Goal: Task Accomplishment & Management: Use online tool/utility

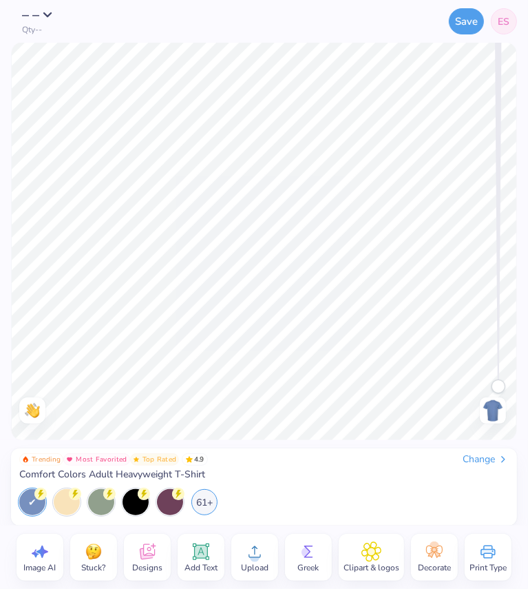
click at [501, 25] on span "ES" at bounding box center [505, 21] width 12 height 14
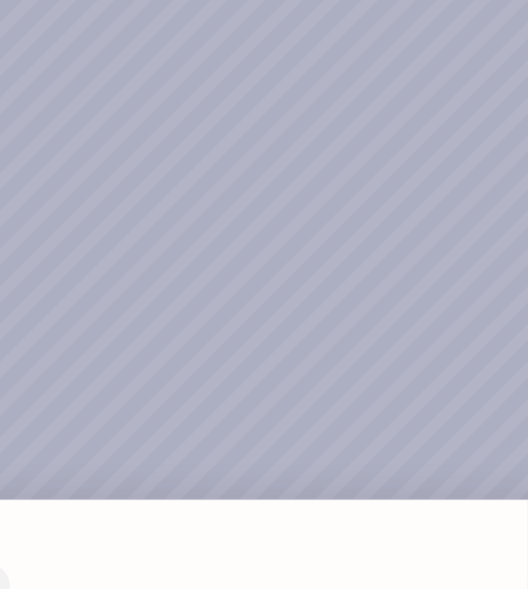
click at [333, 225] on div "How can we help you? Use two-finger gestures on touch devices or hold Space and…" at bounding box center [264, 294] width 528 height 589
type textarea "x"
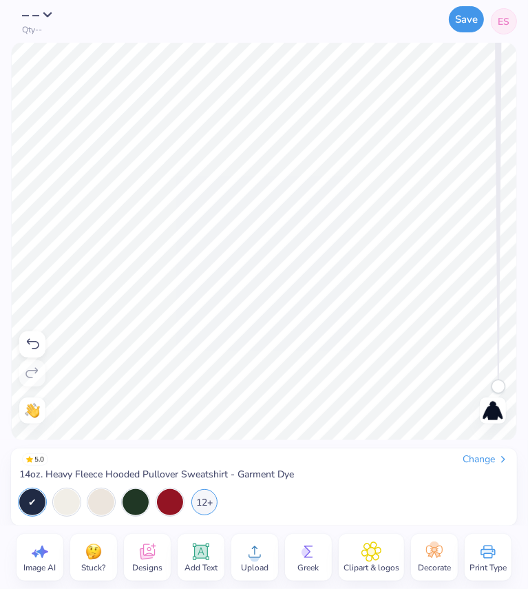
click at [471, 20] on button "Save" at bounding box center [466, 19] width 35 height 26
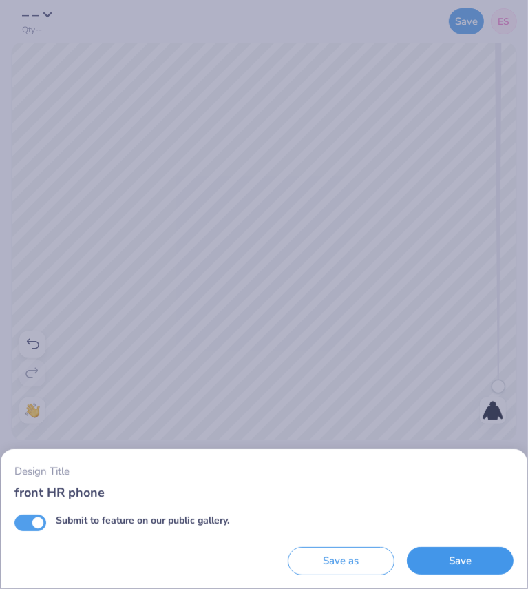
click at [441, 567] on button "Save" at bounding box center [460, 561] width 107 height 28
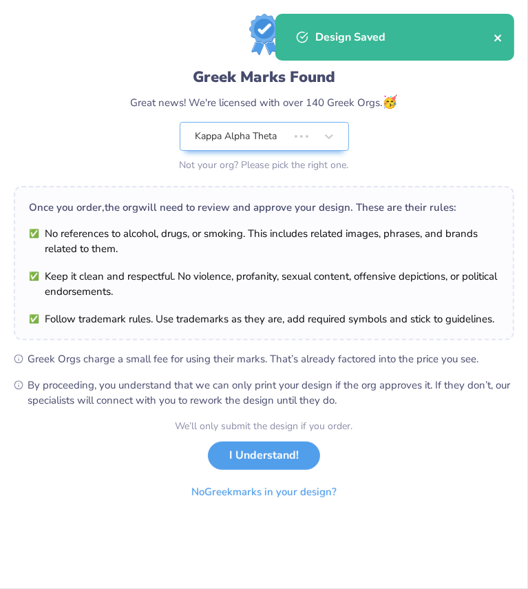
click at [499, 37] on icon "close" at bounding box center [497, 37] width 7 height 7
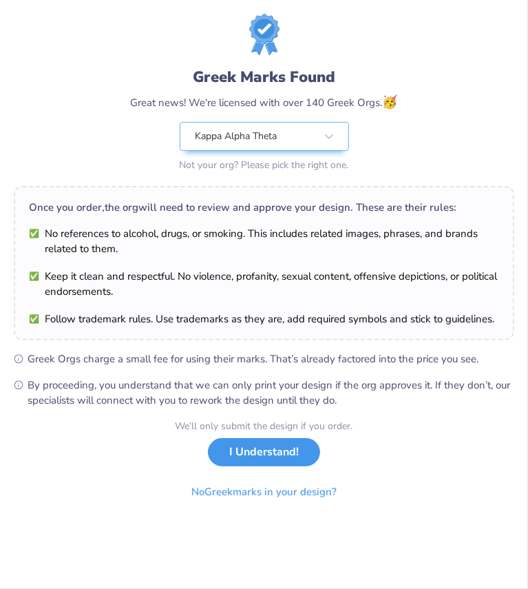
click at [290, 454] on button "I Understand!" at bounding box center [264, 452] width 112 height 28
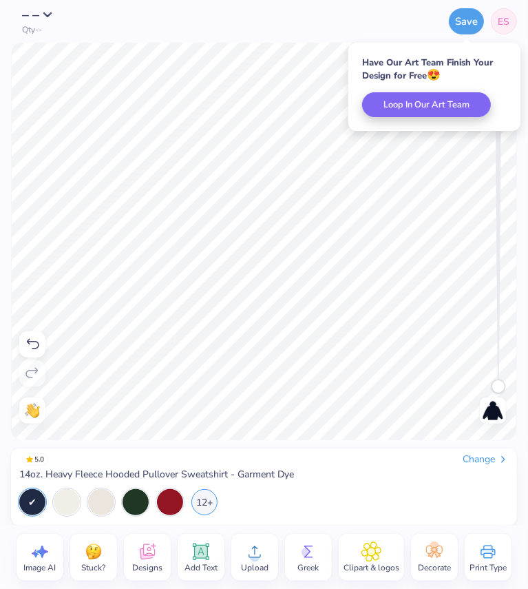
click at [501, 19] on span "ES" at bounding box center [505, 21] width 12 height 14
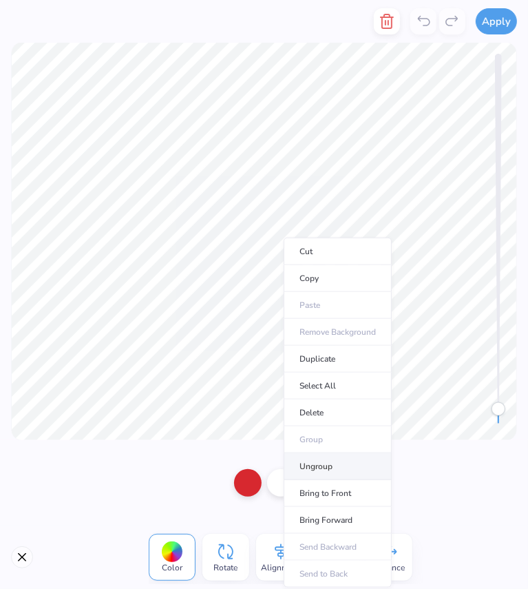
click at [326, 468] on li "Ungroup" at bounding box center [338, 466] width 108 height 27
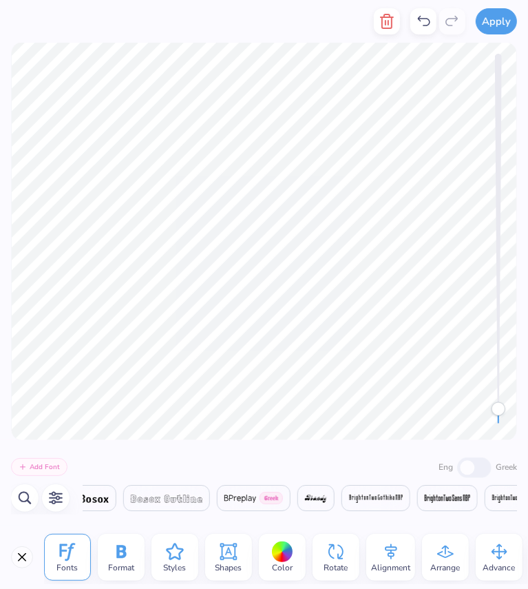
scroll to position [0, 3151]
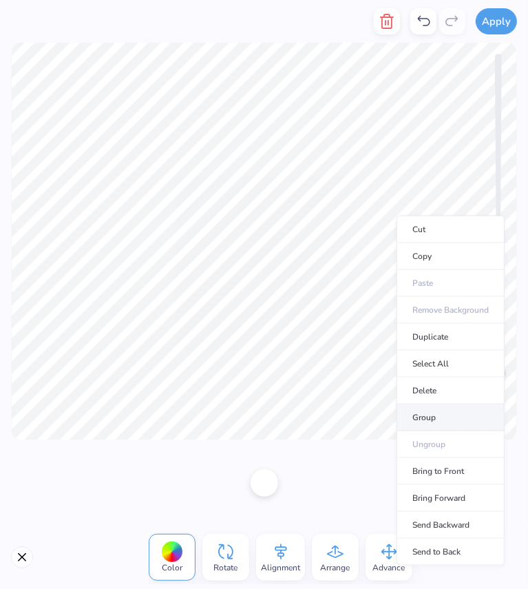
click at [430, 417] on li "Group" at bounding box center [451, 417] width 108 height 27
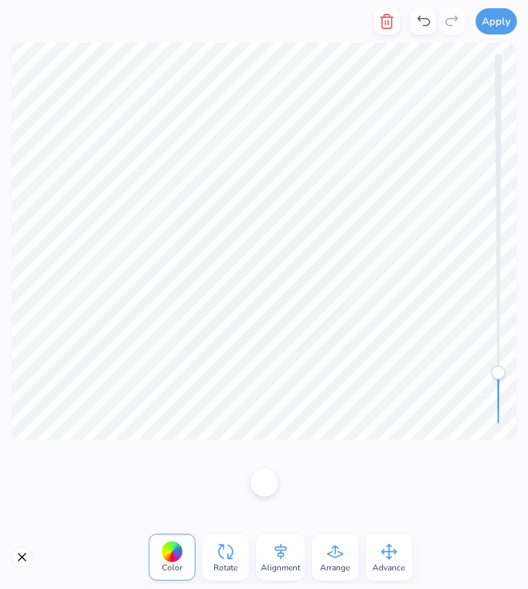
click at [348, 452] on div at bounding box center [264, 482] width 528 height 85
click at [364, 482] on div at bounding box center [264, 482] width 528 height 85
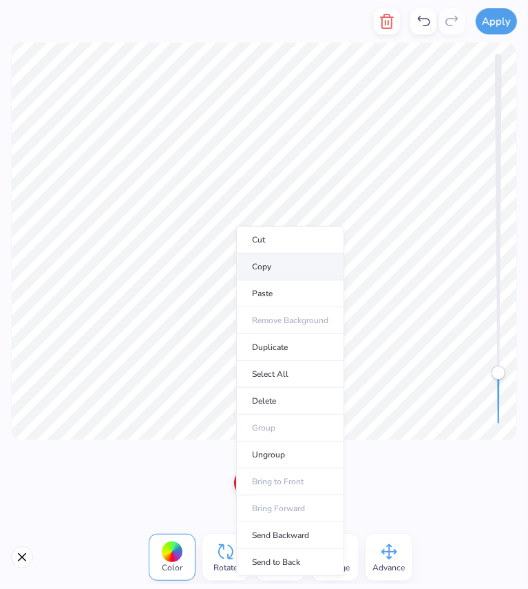
click at [304, 269] on li "Copy" at bounding box center [290, 266] width 108 height 27
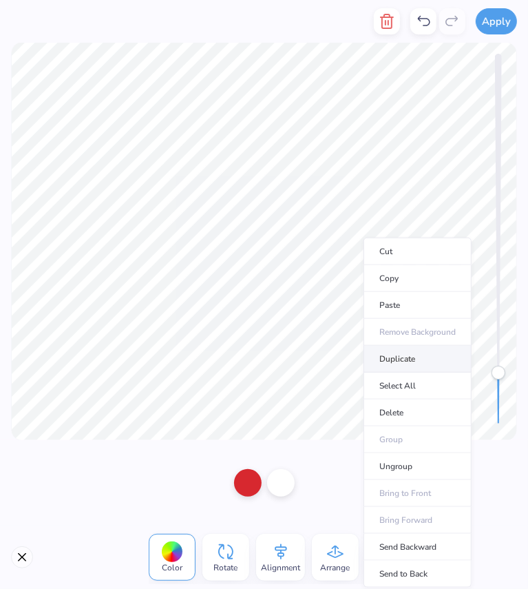
click at [394, 360] on li "Duplicate" at bounding box center [418, 359] width 108 height 27
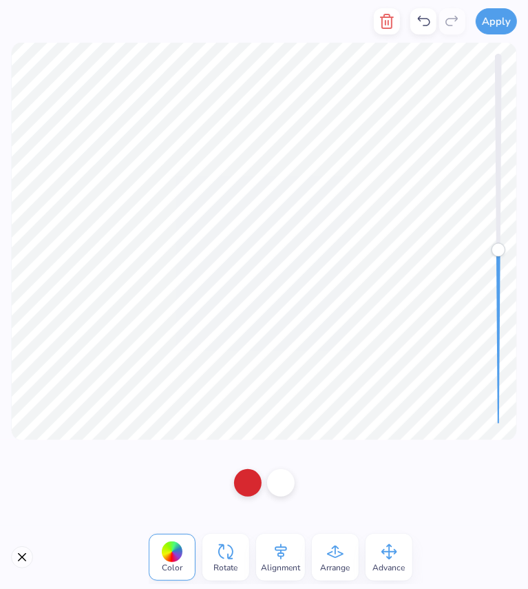
click at [514, 250] on div at bounding box center [264, 241] width 528 height 397
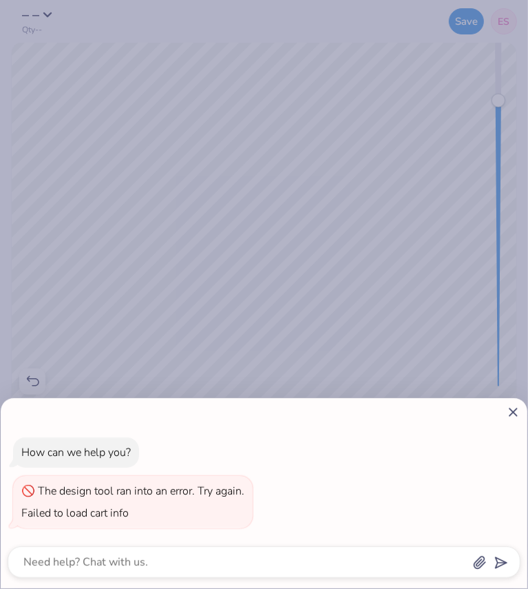
click at [161, 249] on div "How can we help you? The design tool ran into an error. Try again. Failed to lo…" at bounding box center [264, 294] width 528 height 589
type textarea "x"
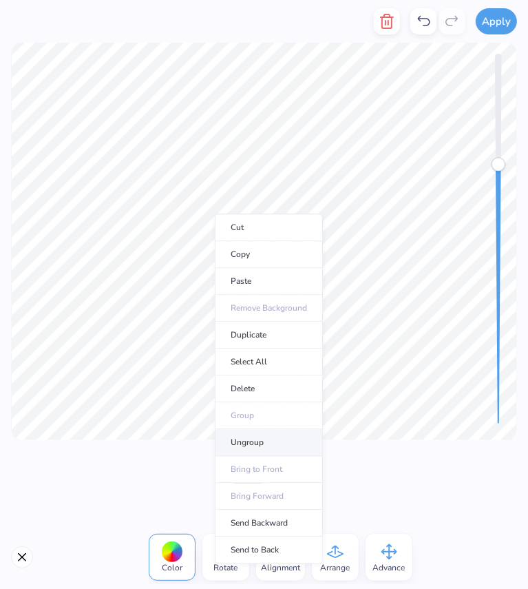
click at [248, 446] on li "Ungroup" at bounding box center [269, 442] width 108 height 27
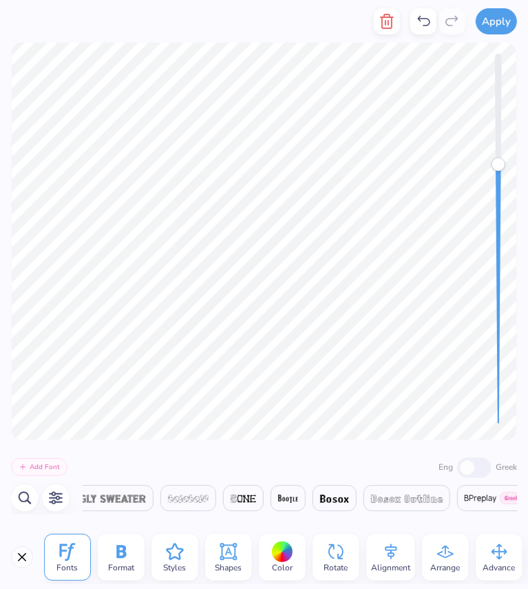
scroll to position [0, 2905]
click at [421, 14] on icon at bounding box center [423, 21] width 17 height 17
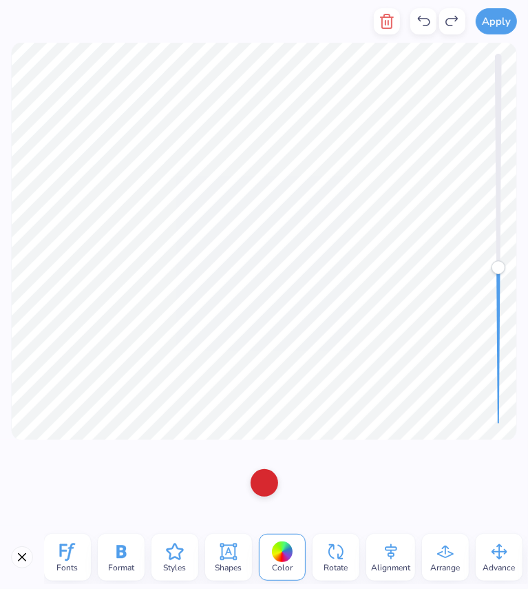
click at [74, 556] on icon at bounding box center [67, 551] width 21 height 21
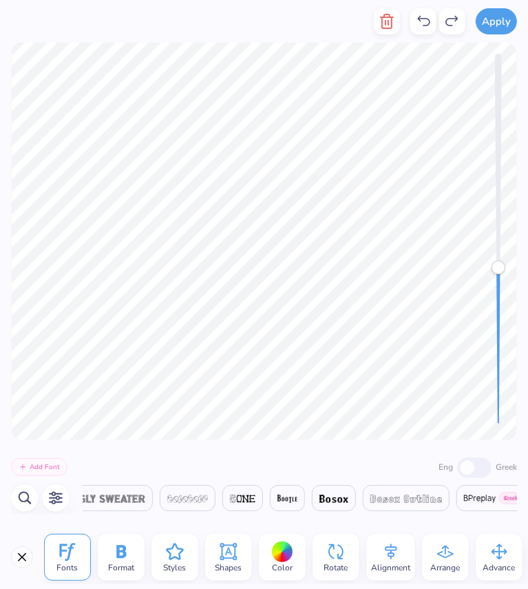
scroll to position [11, 3]
type textarea "HeRoes"
click at [48, 500] on icon "button" at bounding box center [56, 498] width 17 height 17
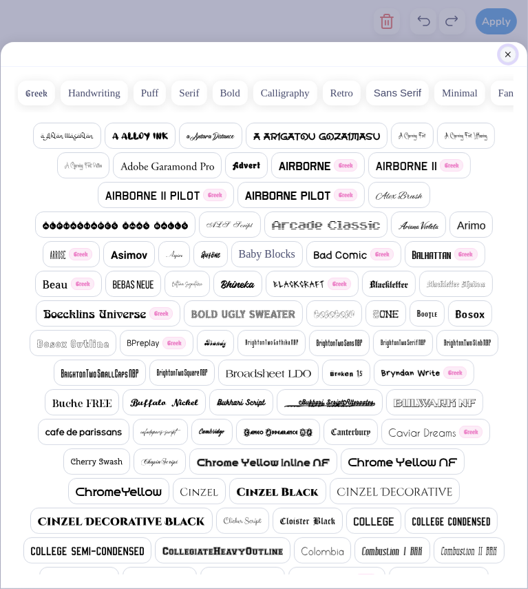
click at [507, 52] on button "Close" at bounding box center [508, 54] width 17 height 17
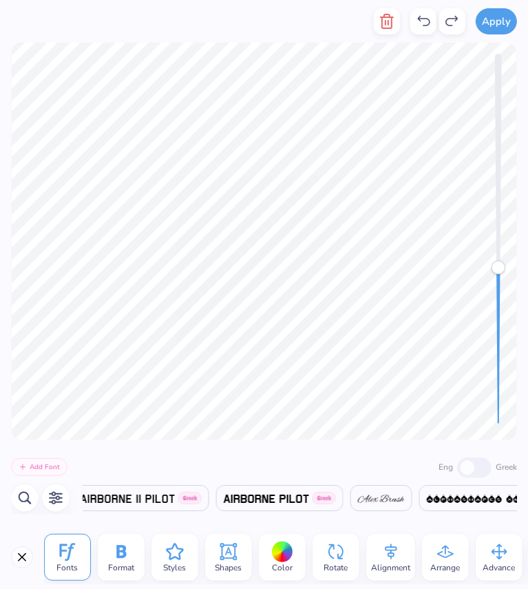
scroll to position [0, 6055]
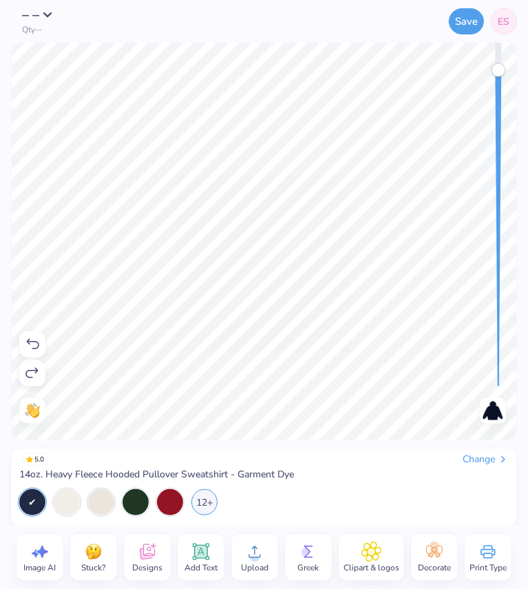
drag, startPoint x: 495, startPoint y: 195, endPoint x: 500, endPoint y: 70, distance: 124.7
click at [500, 70] on div "Accessibility label" at bounding box center [499, 70] width 14 height 14
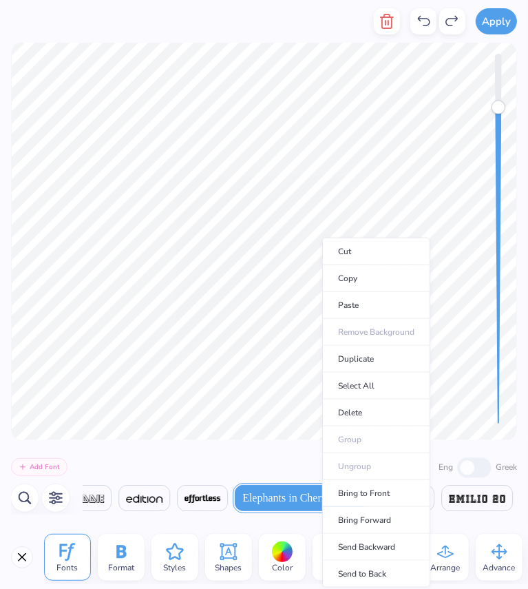
scroll to position [0, 10042]
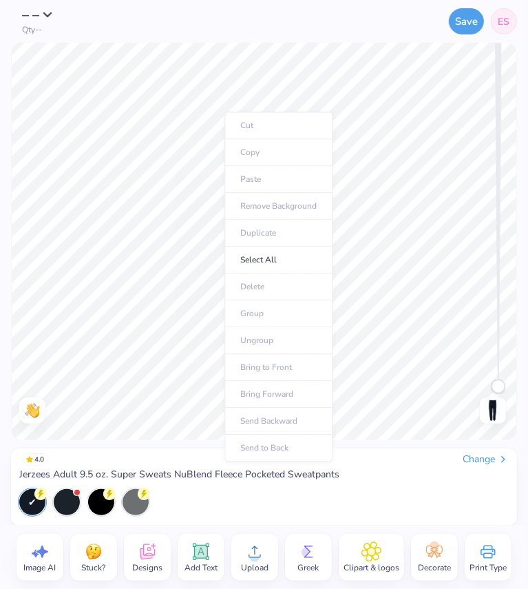
click at [258, 175] on ul "Cut Copy Paste Remove Background Duplicate Select All Delete Group Ungroup Brin…" at bounding box center [278, 287] width 108 height 350
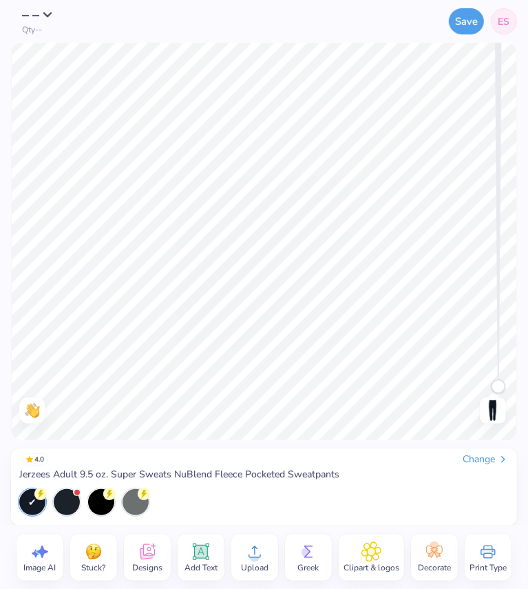
click at [262, 569] on span "Upload" at bounding box center [255, 567] width 28 height 11
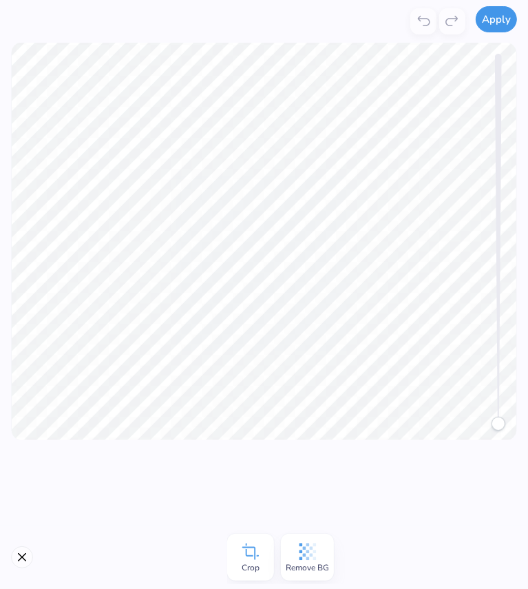
click at [491, 26] on button "Apply" at bounding box center [496, 19] width 41 height 26
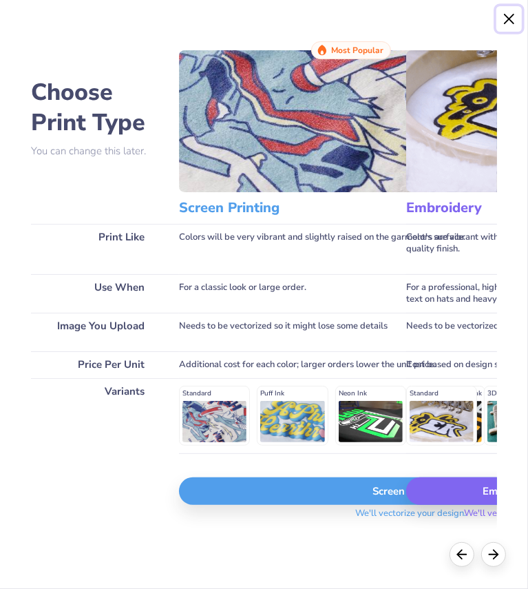
click at [507, 14] on button "Close" at bounding box center [509, 19] width 26 height 26
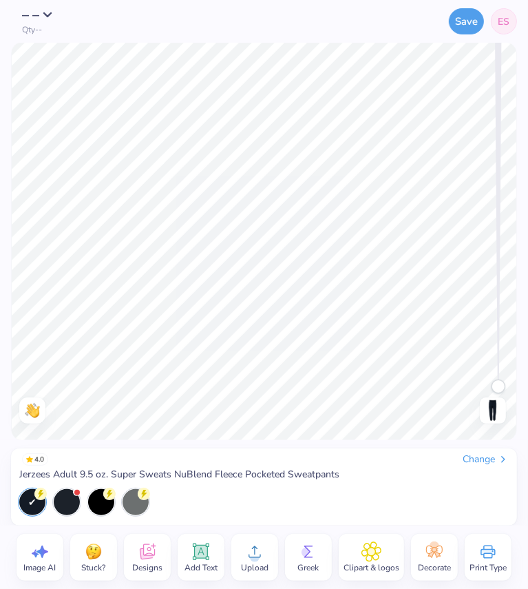
click at [258, 558] on circle at bounding box center [255, 557] width 10 height 10
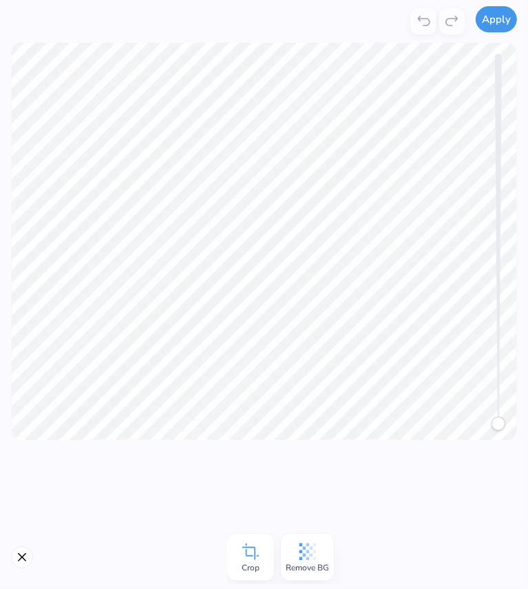
click at [491, 17] on button "Apply" at bounding box center [496, 19] width 41 height 26
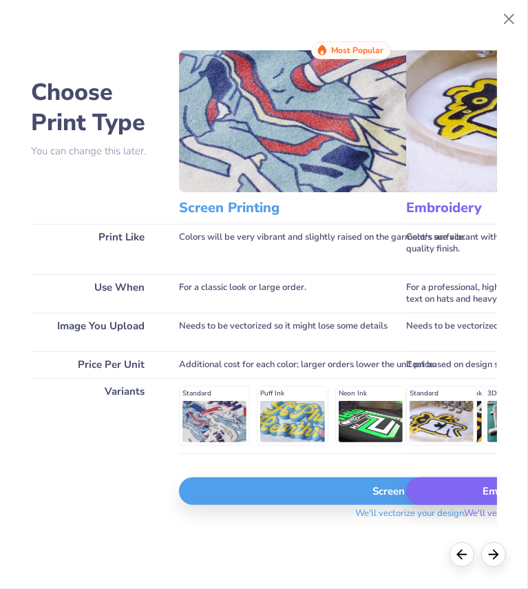
click at [353, 488] on div "Screen Print" at bounding box center [410, 491] width 463 height 28
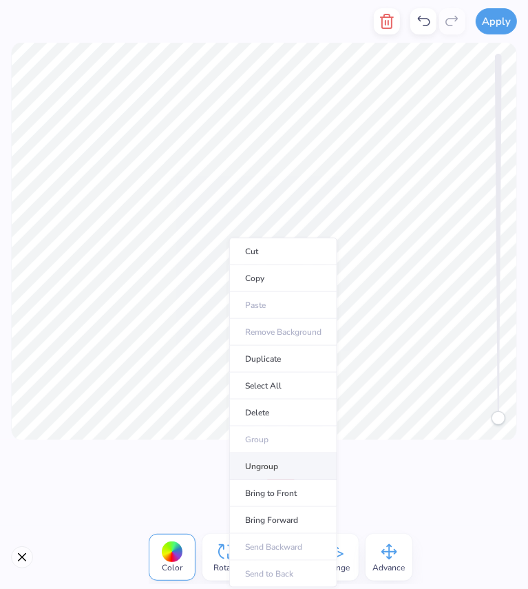
click at [269, 468] on li "Ungroup" at bounding box center [283, 466] width 108 height 27
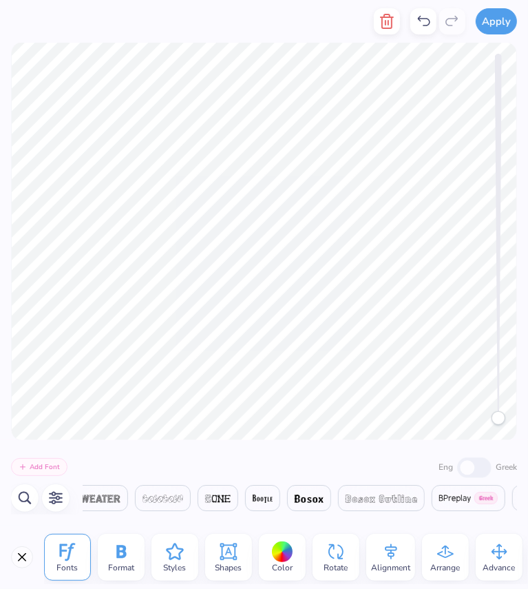
scroll to position [0, 2909]
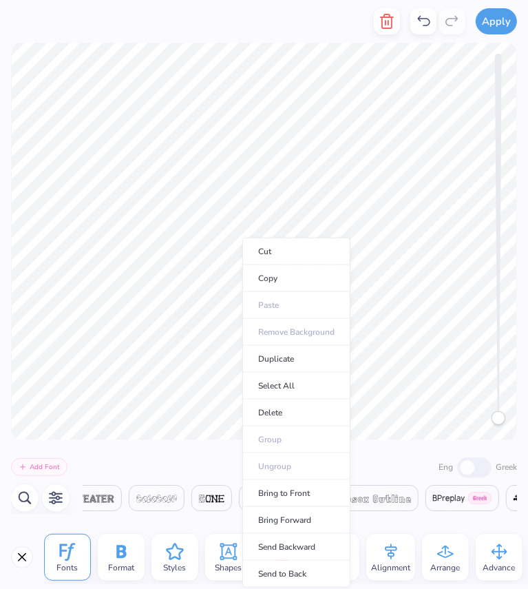
click at [430, 21] on icon at bounding box center [423, 21] width 17 height 17
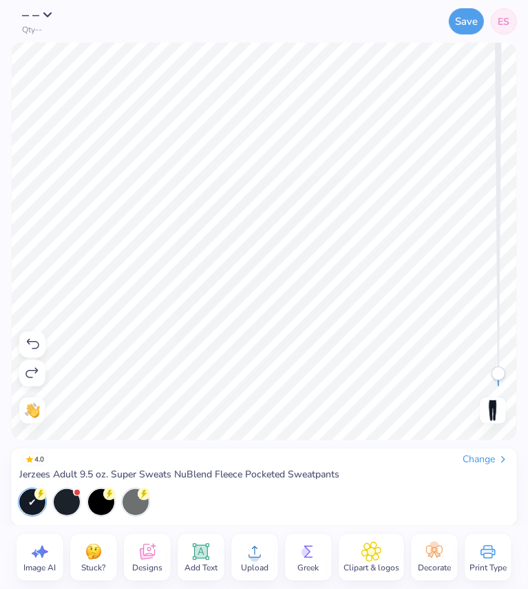
click at [194, 562] on span "Add Text" at bounding box center [201, 567] width 33 height 11
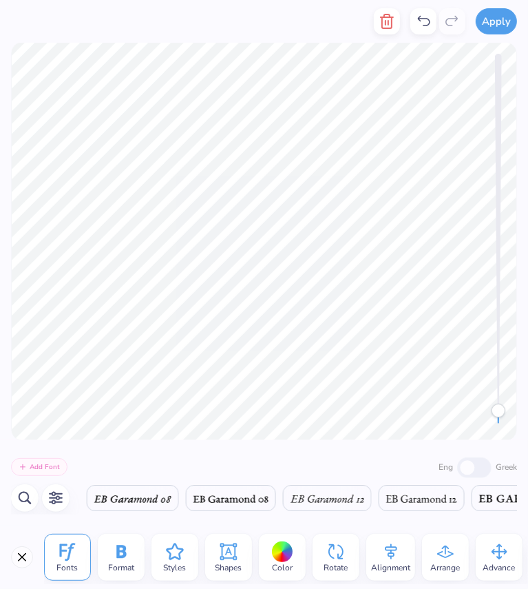
scroll to position [0, 8925]
type textarea "H"
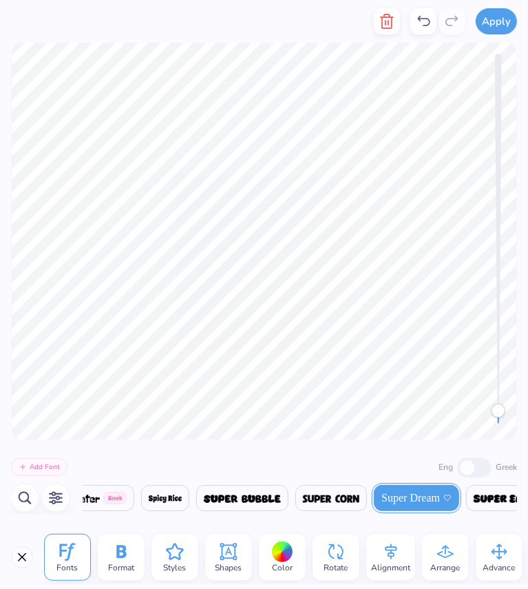
scroll to position [0, 24120]
click at [56, 493] on icon "button" at bounding box center [56, 498] width 14 height 13
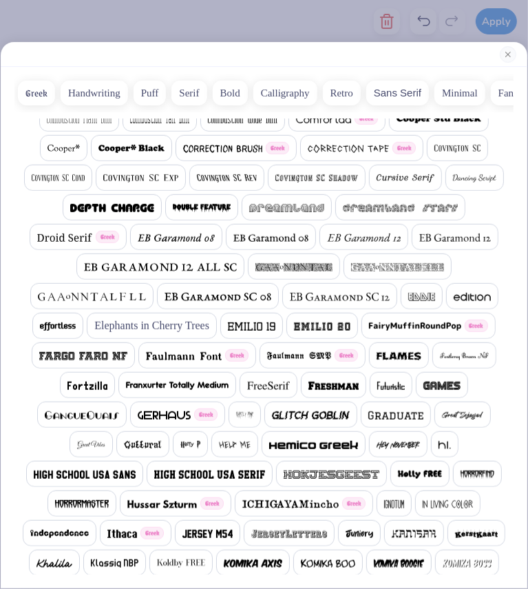
scroll to position [464, 0]
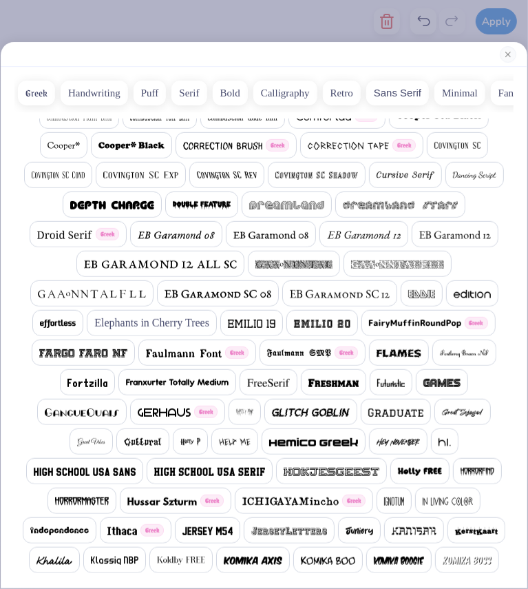
click at [209, 316] on span "Elephants in Cherry Trees" at bounding box center [151, 323] width 115 height 17
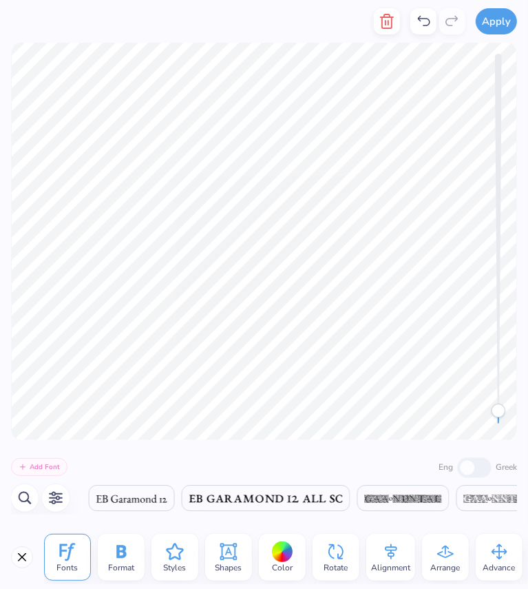
scroll to position [0, 9463]
click at [263, 541] on div "Color" at bounding box center [282, 557] width 47 height 47
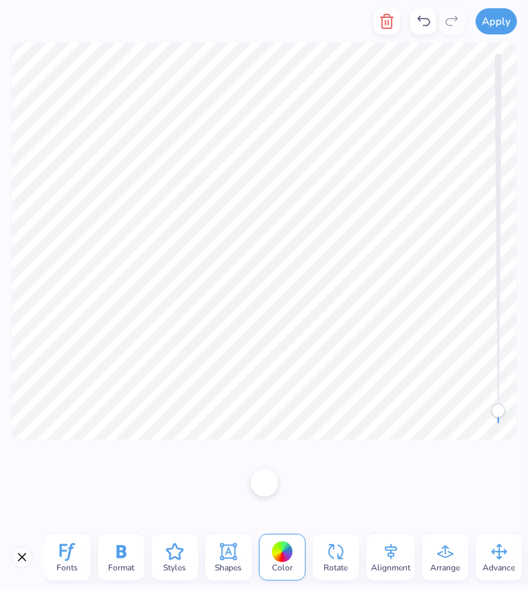
click at [284, 545] on div at bounding box center [282, 551] width 21 height 21
click at [259, 483] on div at bounding box center [265, 482] width 28 height 28
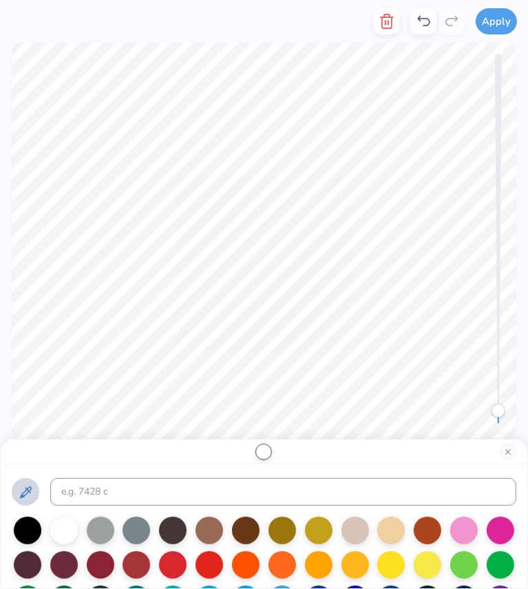
click at [27, 490] on icon at bounding box center [25, 492] width 17 height 17
click at [266, 448] on div at bounding box center [264, 452] width 14 height 14
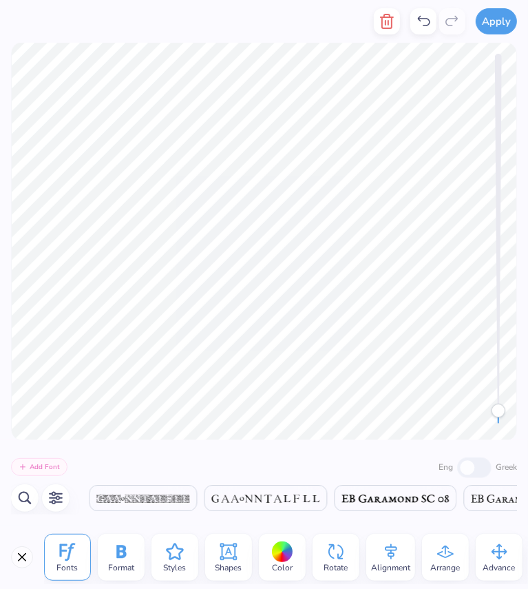
scroll to position [0, 9715]
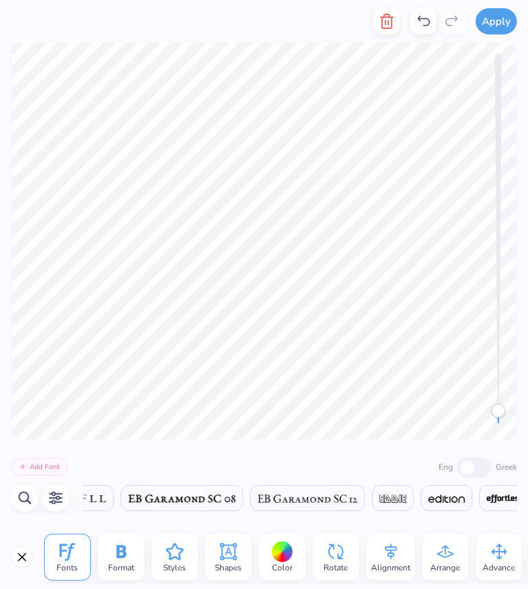
click at [278, 554] on div at bounding box center [282, 551] width 21 height 21
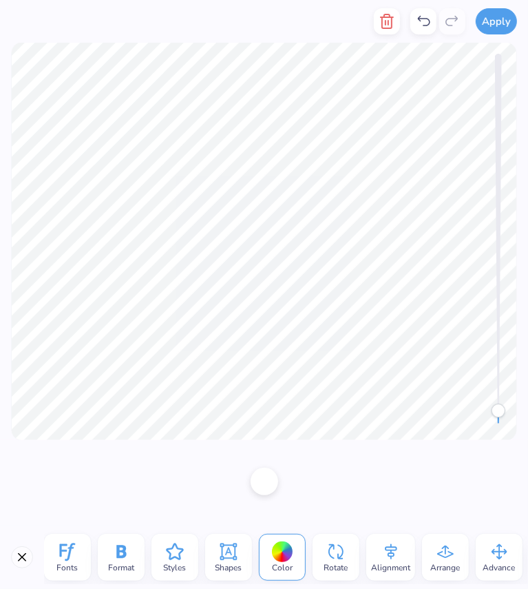
click at [259, 492] on div at bounding box center [265, 482] width 28 height 28
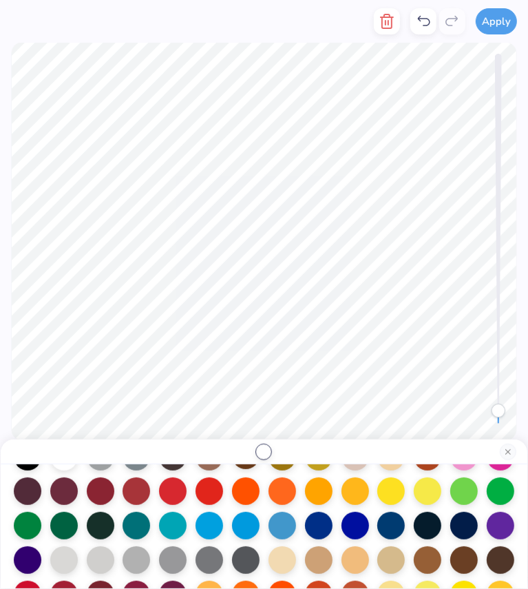
scroll to position [67, 0]
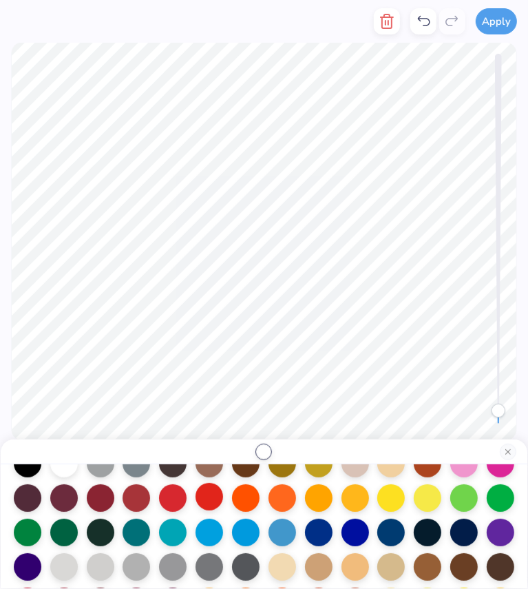
click at [205, 495] on div at bounding box center [210, 497] width 28 height 28
click at [168, 494] on div at bounding box center [173, 497] width 28 height 28
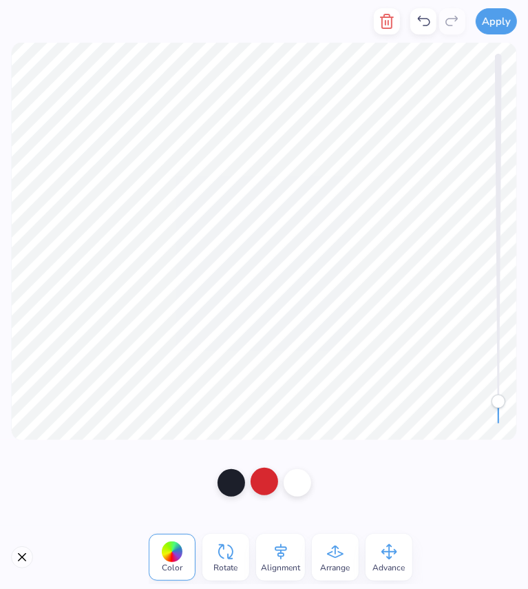
click at [260, 491] on div at bounding box center [265, 482] width 28 height 28
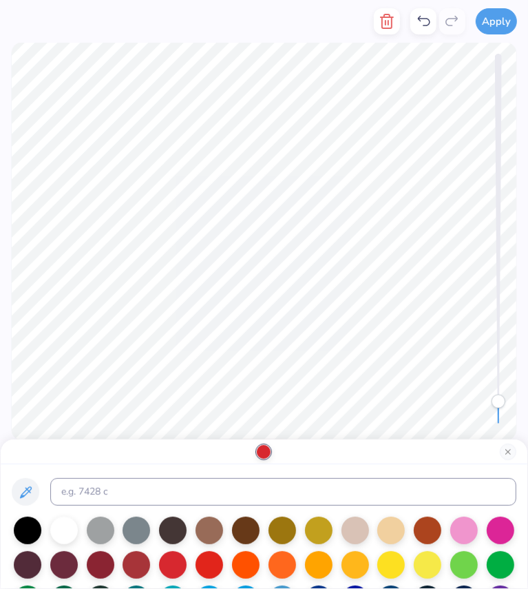
click at [264, 450] on div at bounding box center [264, 452] width 14 height 14
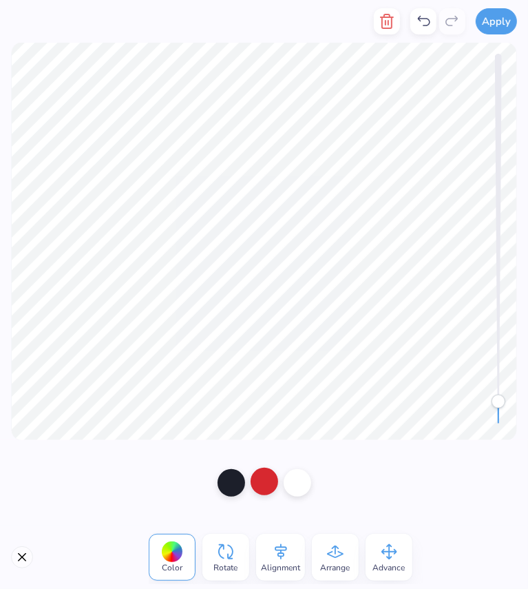
click at [261, 484] on div at bounding box center [265, 482] width 28 height 28
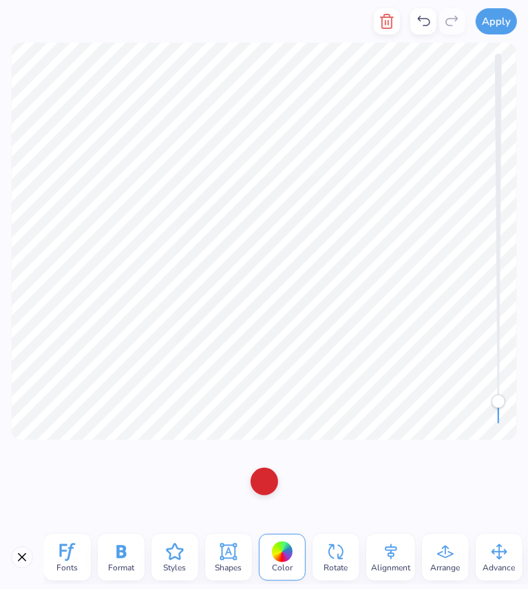
click at [264, 479] on div at bounding box center [265, 482] width 28 height 28
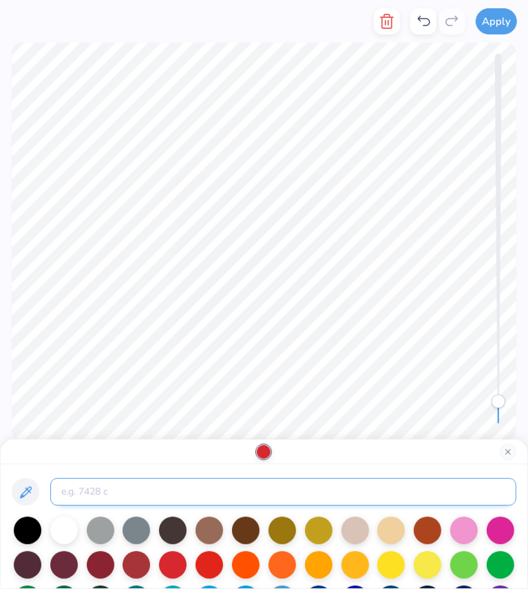
click at [222, 496] on input at bounding box center [283, 492] width 466 height 28
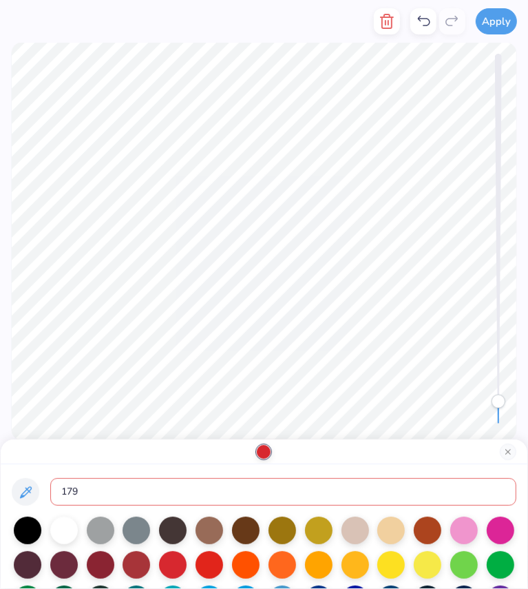
type input "1795"
click at [311, 465] on div at bounding box center [264, 526] width 527 height 124
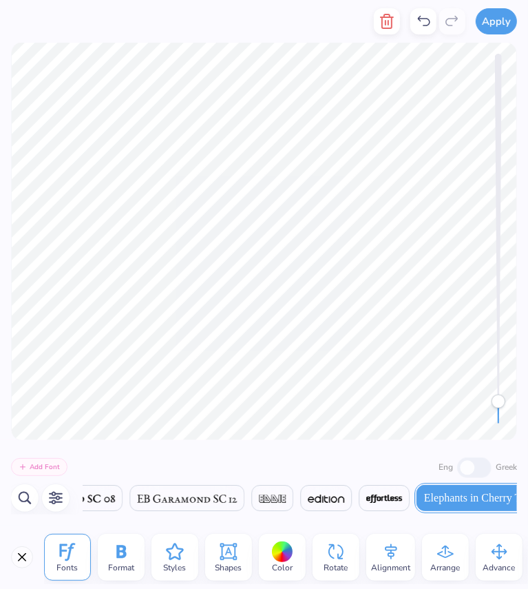
scroll to position [0, 0]
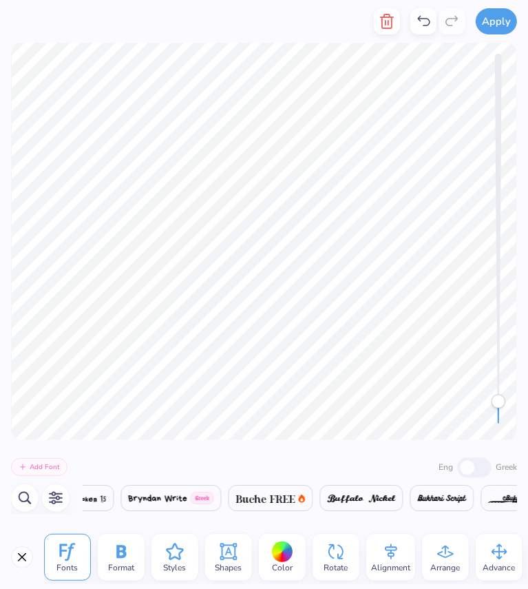
click at [279, 555] on div at bounding box center [282, 551] width 21 height 21
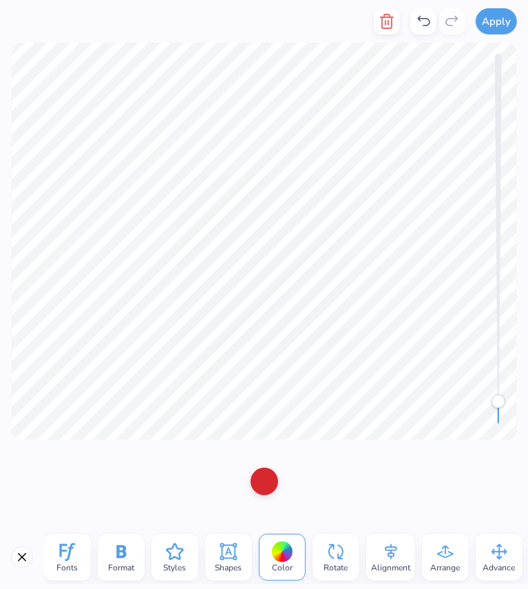
click at [260, 479] on div at bounding box center [265, 482] width 28 height 28
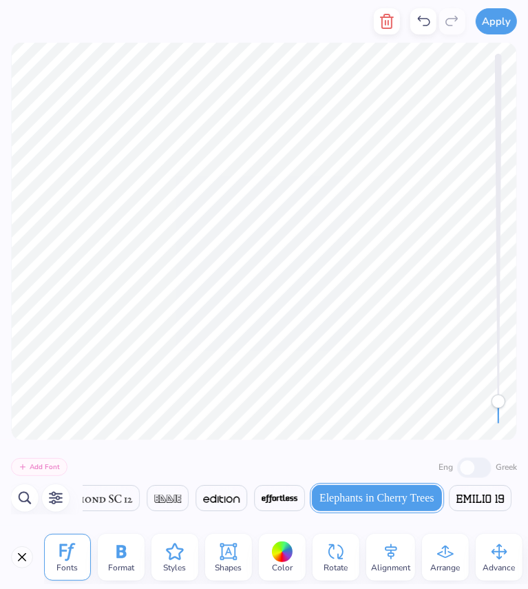
scroll to position [0, 9957]
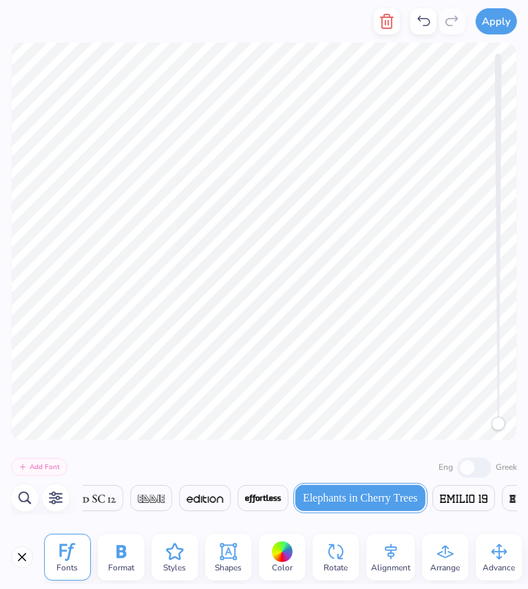
drag, startPoint x: 499, startPoint y: 399, endPoint x: 502, endPoint y: 450, distance: 50.3
click at [502, 450] on div "Apply Fonts Format Styles Shapes Color Rotate Alignment Arrange Advance Persona…" at bounding box center [264, 294] width 528 height 589
drag, startPoint x: 498, startPoint y: 402, endPoint x: 499, endPoint y: 344, distance: 58.5
click at [499, 355] on div "Accessibility label" at bounding box center [499, 362] width 14 height 14
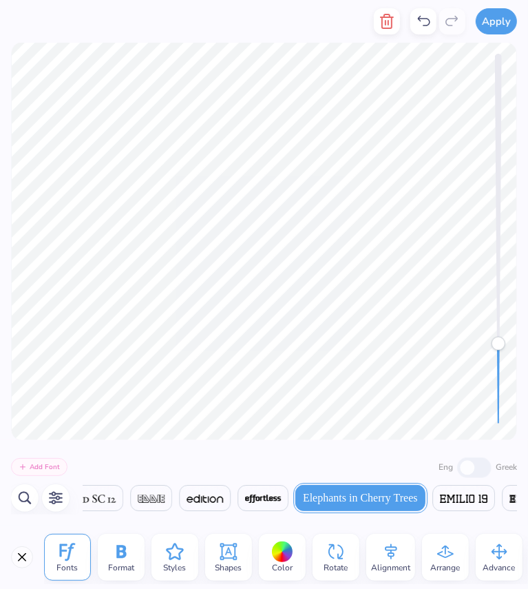
type textarea "e"
type textarea "R"
type textarea "o"
click at [419, 14] on icon at bounding box center [423, 21] width 17 height 17
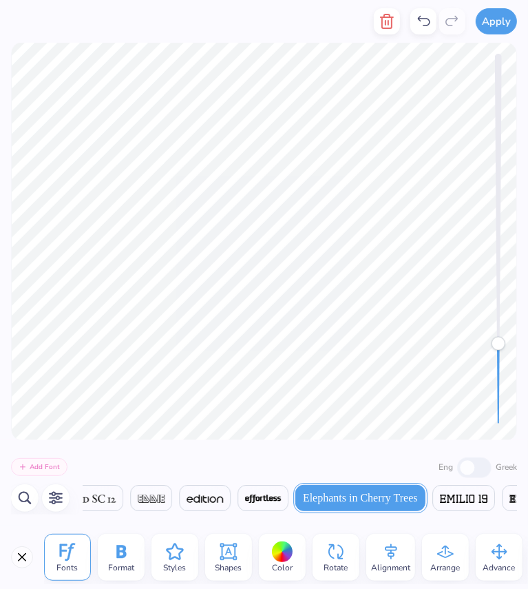
scroll to position [11, 1]
type textarea "s"
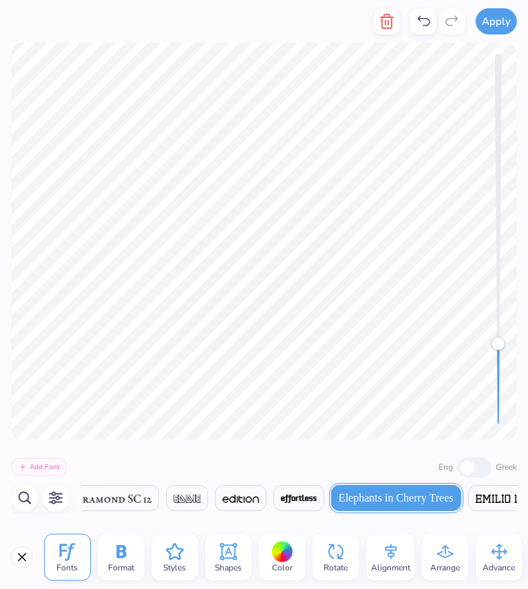
scroll to position [0, 9957]
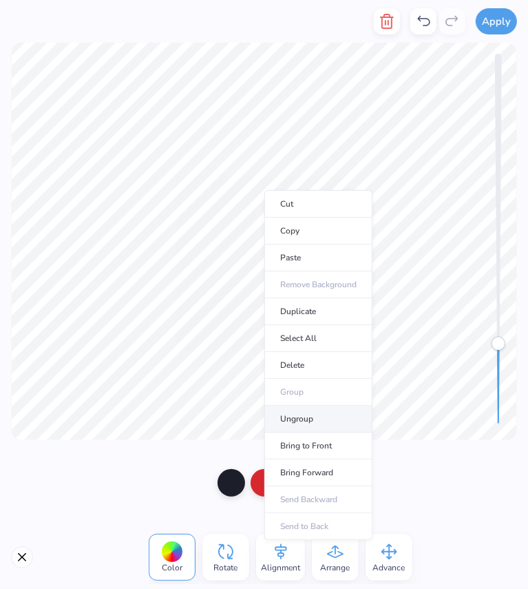
click at [301, 418] on li "Ungroup" at bounding box center [318, 419] width 108 height 27
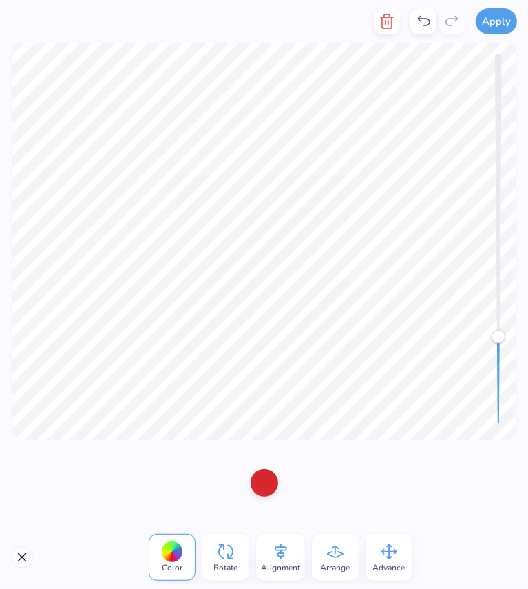
click at [421, 19] on icon at bounding box center [423, 21] width 17 height 17
click at [426, 12] on div at bounding box center [423, 21] width 26 height 26
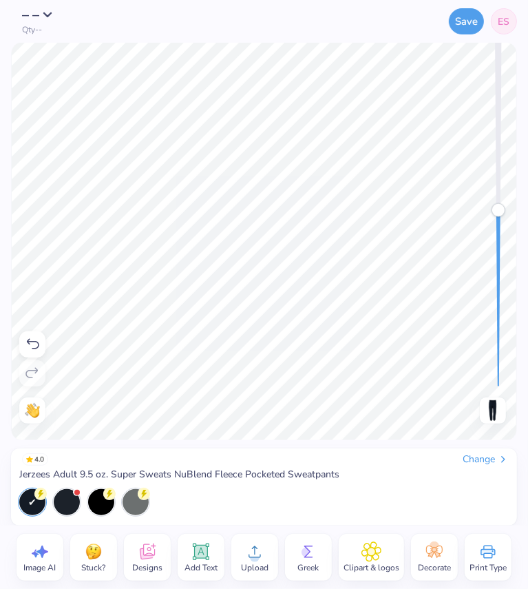
drag, startPoint x: 496, startPoint y: 250, endPoint x: 496, endPoint y: 206, distance: 44.1
click at [496, 206] on div at bounding box center [498, 202] width 7 height 370
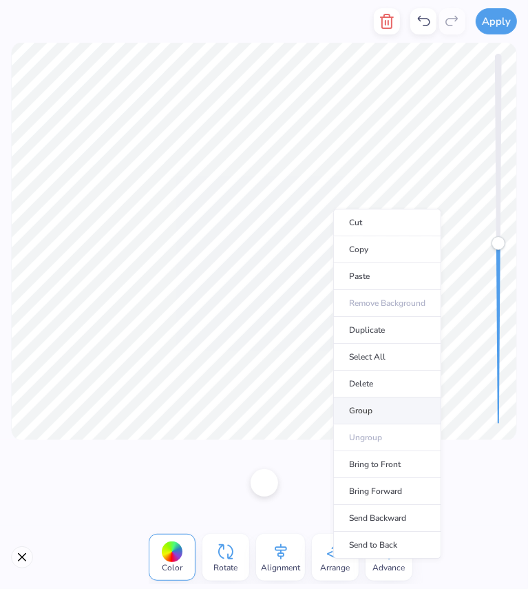
click at [364, 399] on li "Group" at bounding box center [387, 410] width 108 height 27
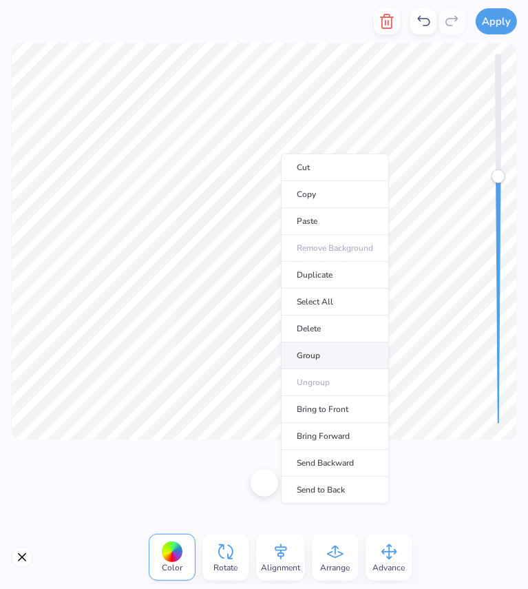
click at [308, 356] on li "Group" at bounding box center [335, 355] width 108 height 27
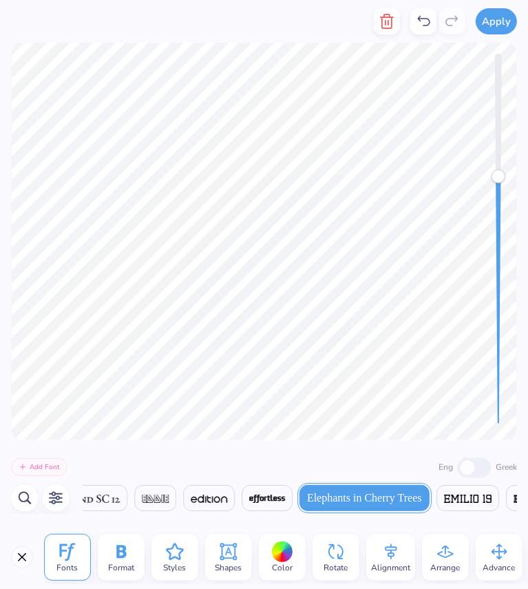
click at [430, 21] on icon at bounding box center [423, 21] width 17 height 17
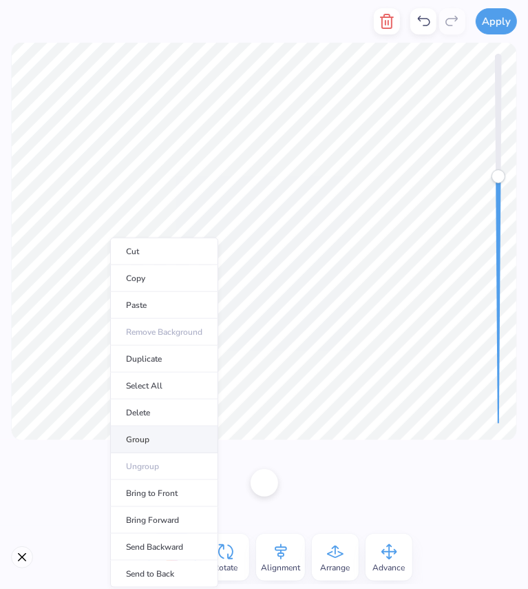
click at [143, 434] on li "Group" at bounding box center [164, 439] width 108 height 27
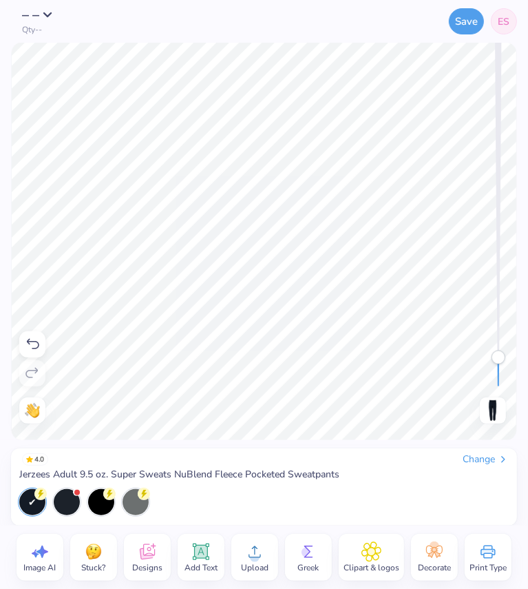
click at [487, 357] on div "Need help? Chat with us. Back" at bounding box center [264, 241] width 528 height 397
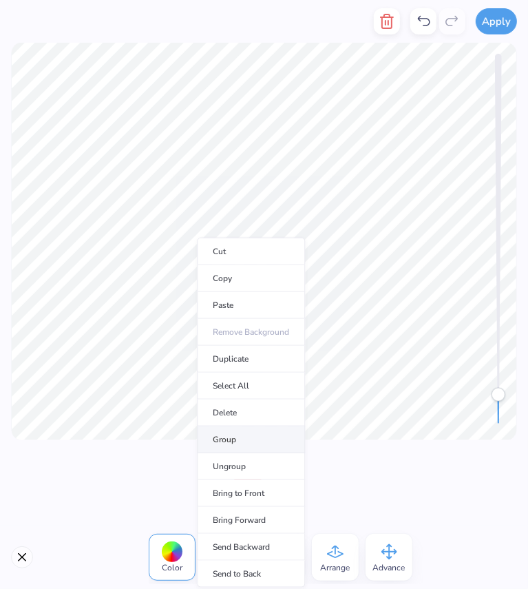
click at [234, 436] on li "Group" at bounding box center [251, 439] width 108 height 27
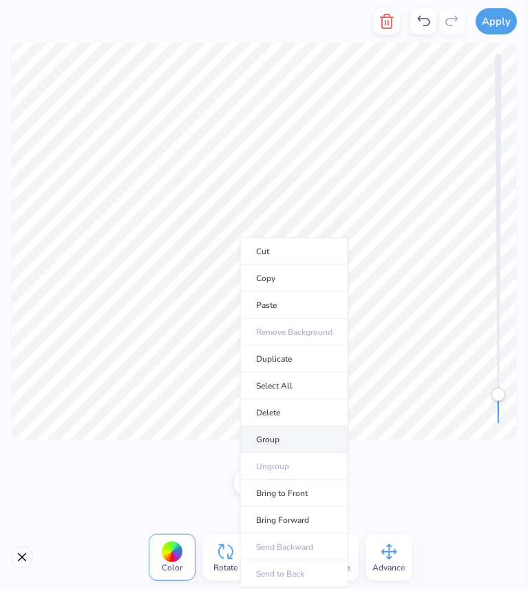
click at [289, 442] on li "Group" at bounding box center [294, 439] width 108 height 27
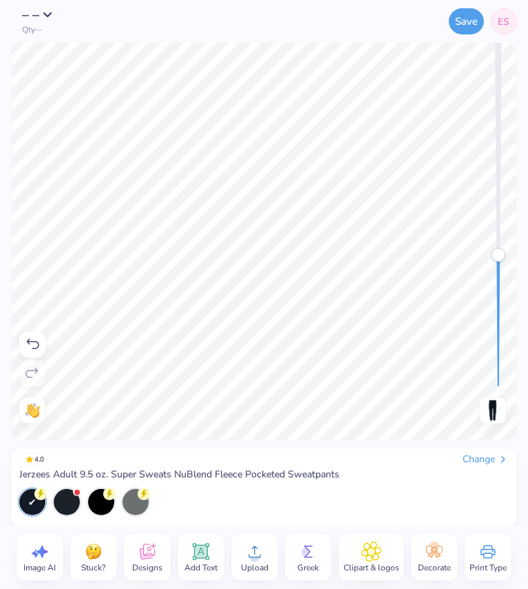
drag, startPoint x: 498, startPoint y: 373, endPoint x: 507, endPoint y: 255, distance: 118.8
click at [507, 255] on div at bounding box center [502, 202] width 14 height 370
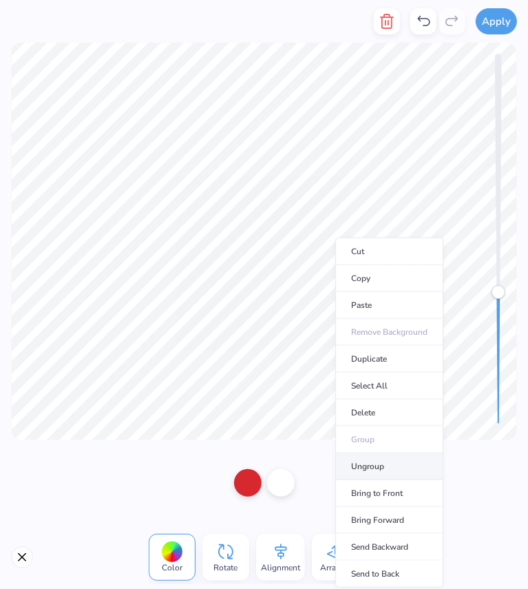
click at [358, 454] on li "Ungroup" at bounding box center [389, 466] width 108 height 27
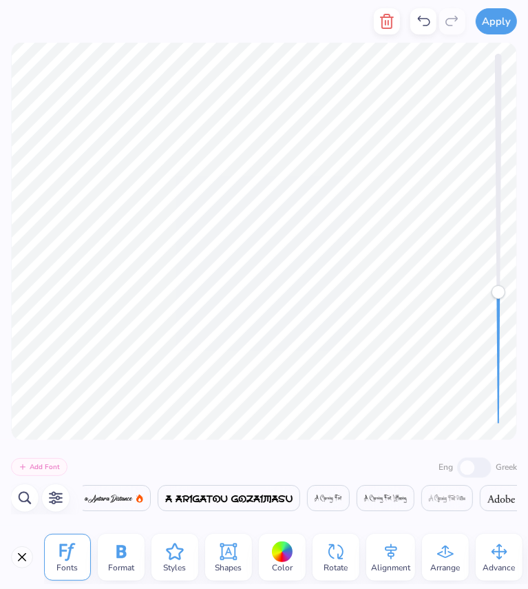
scroll to position [0, 753]
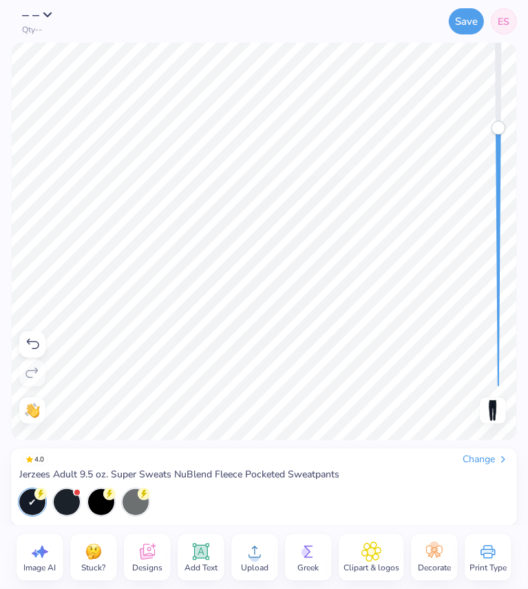
click at [513, 107] on div "Need help? Chat with us. Back" at bounding box center [264, 241] width 528 height 397
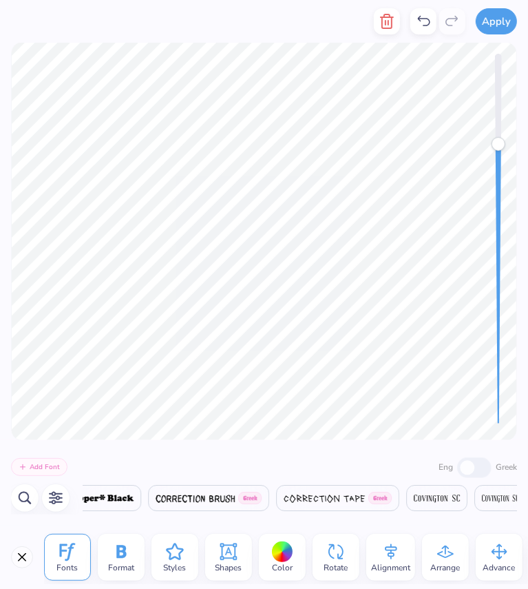
scroll to position [0, 0]
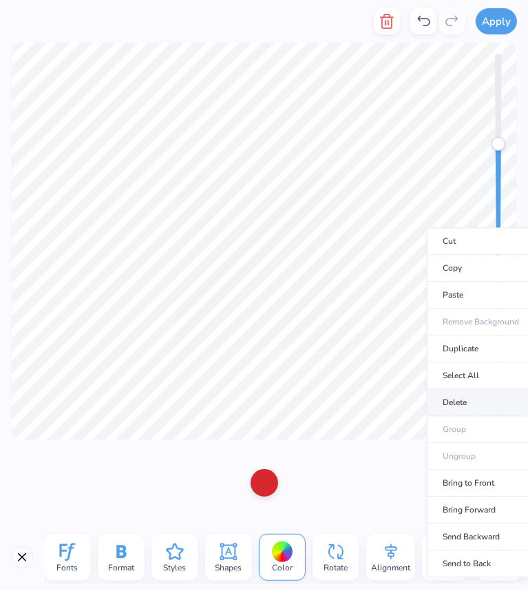
click at [430, 392] on li "Delete" at bounding box center [481, 402] width 108 height 27
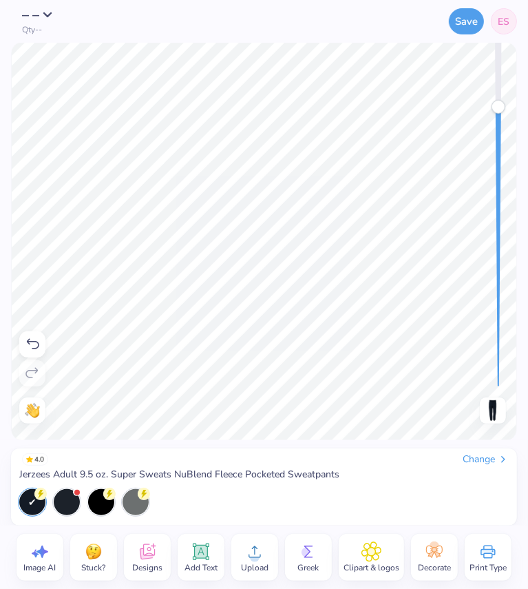
click at [30, 344] on icon at bounding box center [32, 344] width 17 height 17
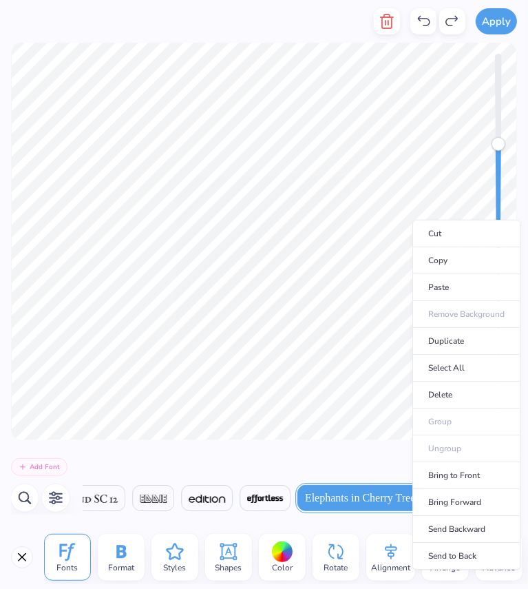
scroll to position [0, 9957]
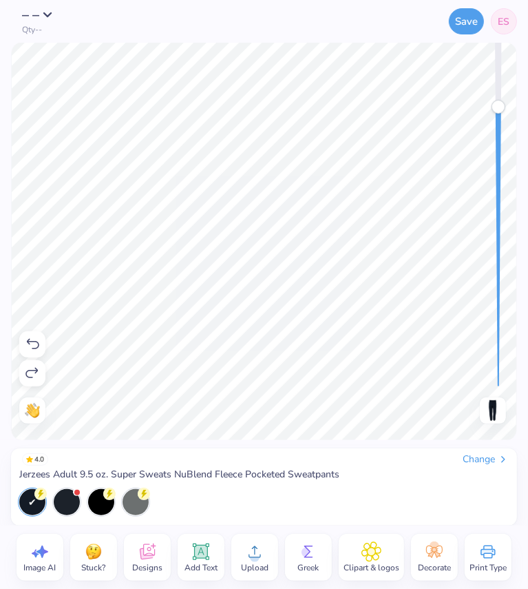
click at [20, 347] on div at bounding box center [32, 344] width 26 height 26
click at [30, 342] on icon at bounding box center [32, 344] width 17 height 17
click at [36, 370] on icon at bounding box center [32, 373] width 17 height 17
click at [469, 341] on div "Need help? Chat with us. Back" at bounding box center [264, 241] width 528 height 397
drag, startPoint x: 492, startPoint y: 342, endPoint x: 503, endPoint y: 409, distance: 68.5
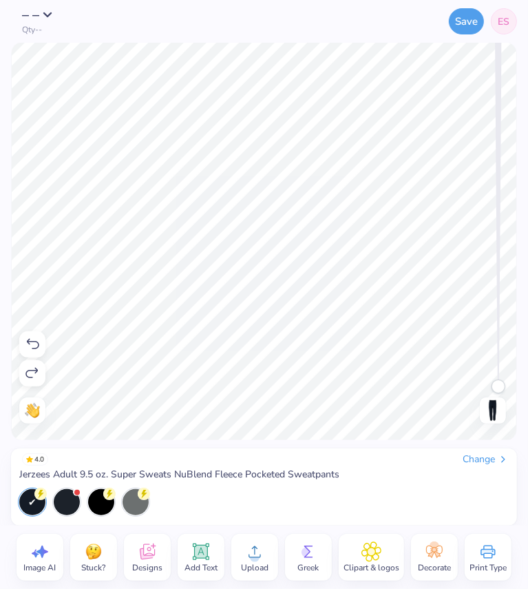
click at [503, 409] on div "Back" at bounding box center [493, 241] width 32 height 364
drag, startPoint x: 499, startPoint y: 376, endPoint x: 507, endPoint y: 263, distance: 113.2
click at [507, 263] on div at bounding box center [502, 202] width 14 height 370
click at [254, 567] on span "Upload" at bounding box center [255, 567] width 28 height 11
click at [198, 561] on icon at bounding box center [201, 551] width 21 height 21
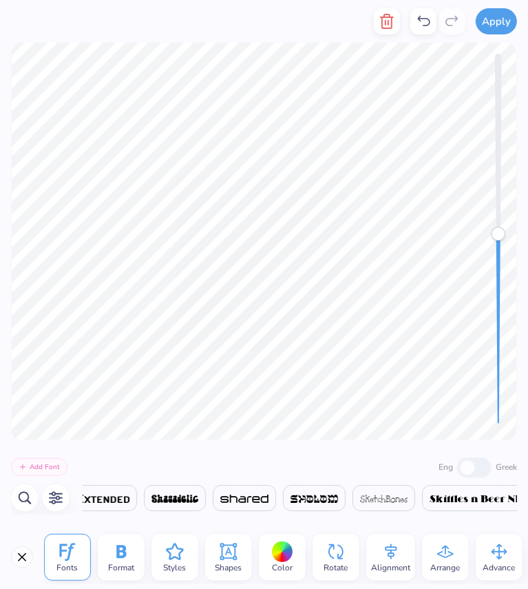
scroll to position [0, 0]
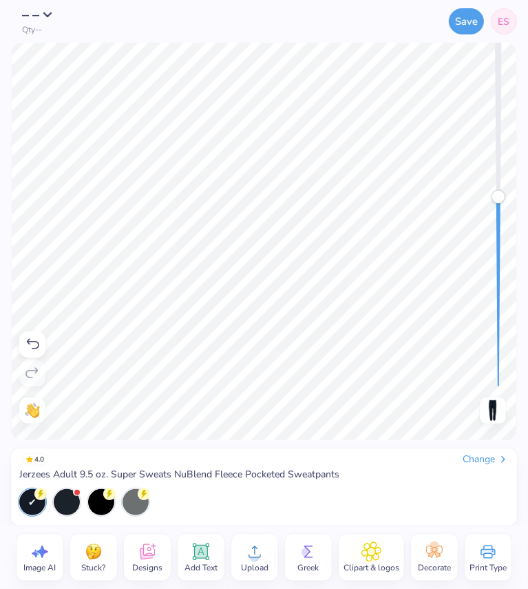
click at [220, 558] on div "Add Text" at bounding box center [201, 557] width 47 height 47
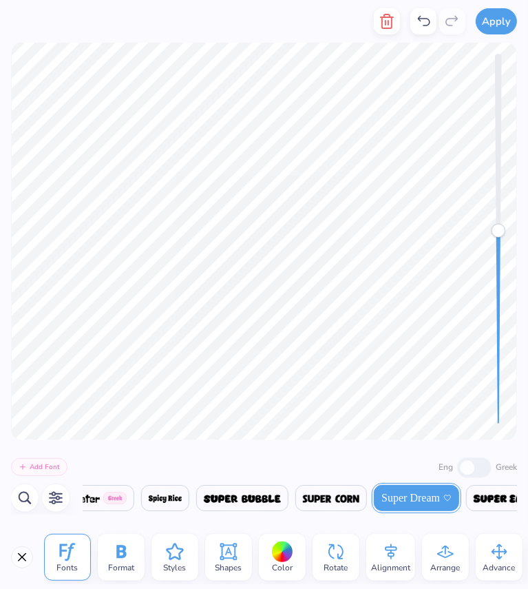
scroll to position [0, 24120]
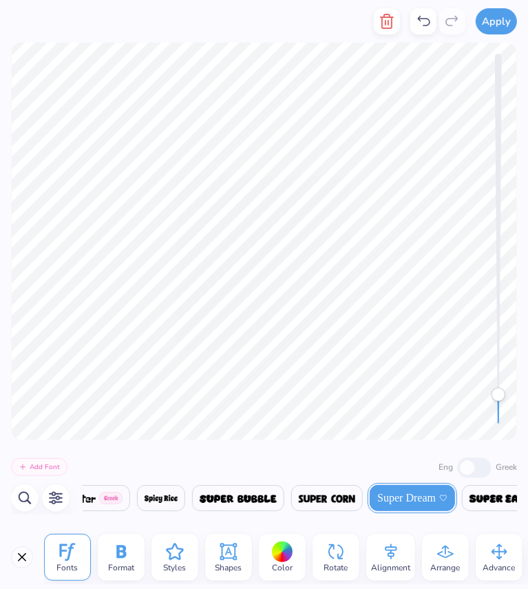
click at [485, 395] on div at bounding box center [264, 241] width 528 height 397
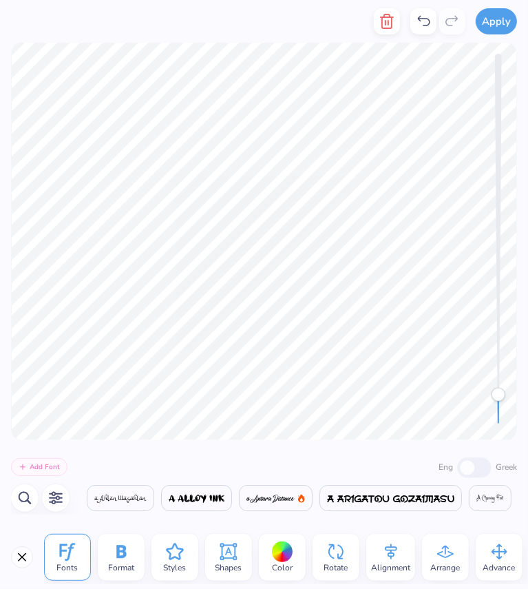
scroll to position [11, 1]
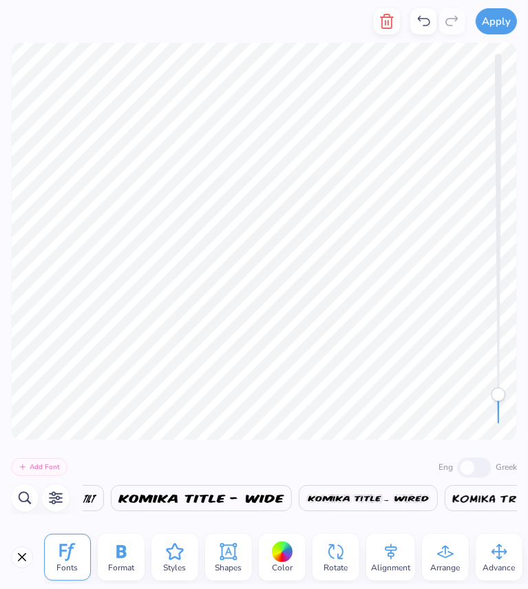
type textarea "O"
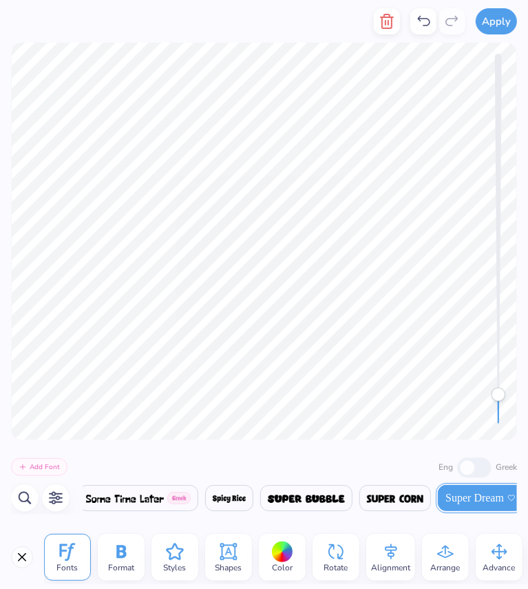
scroll to position [0, 24120]
